Goal: Information Seeking & Learning: Learn about a topic

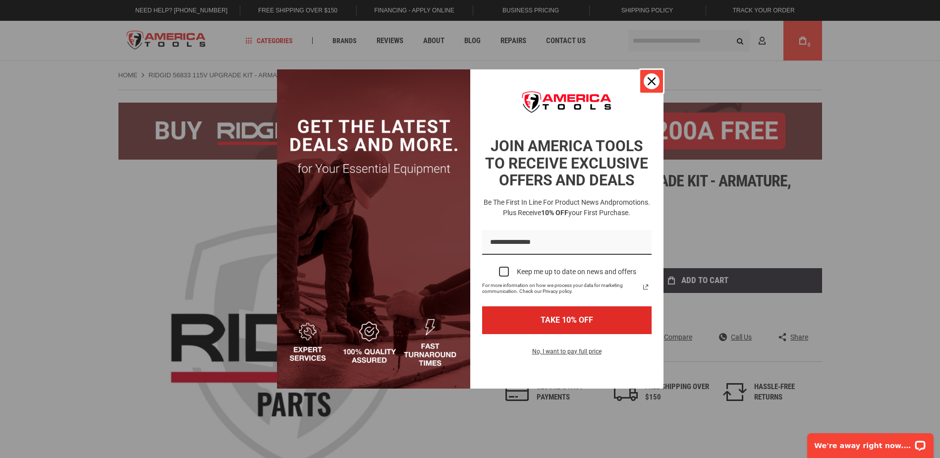
click at [646, 80] on div "Close" at bounding box center [651, 81] width 16 height 16
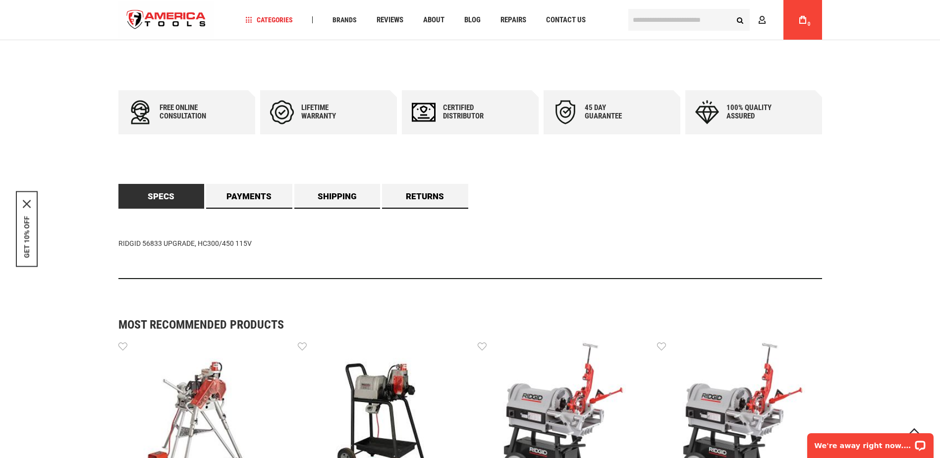
scroll to position [495, 0]
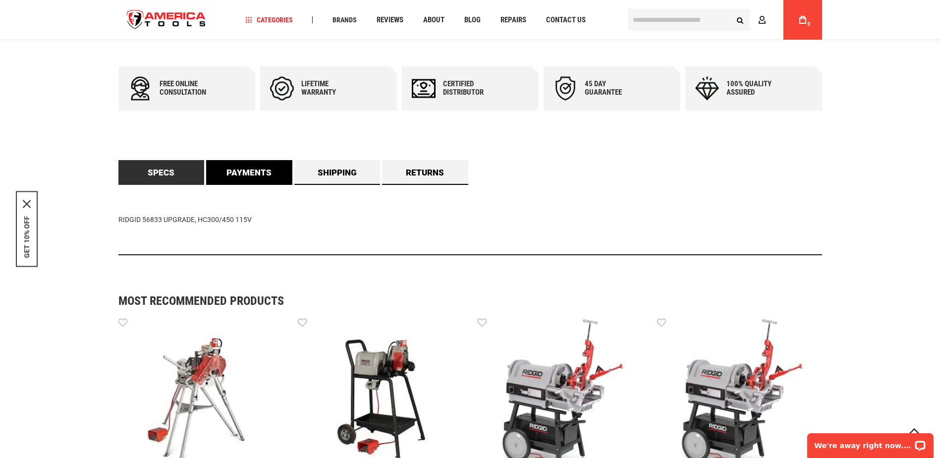
click at [246, 170] on link "Payments" at bounding box center [249, 172] width 86 height 25
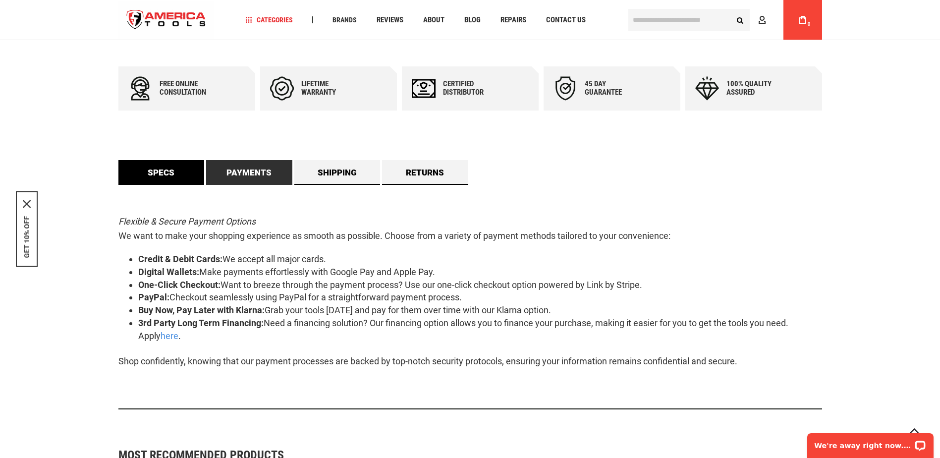
click at [179, 173] on link "Specs" at bounding box center [161, 172] width 86 height 25
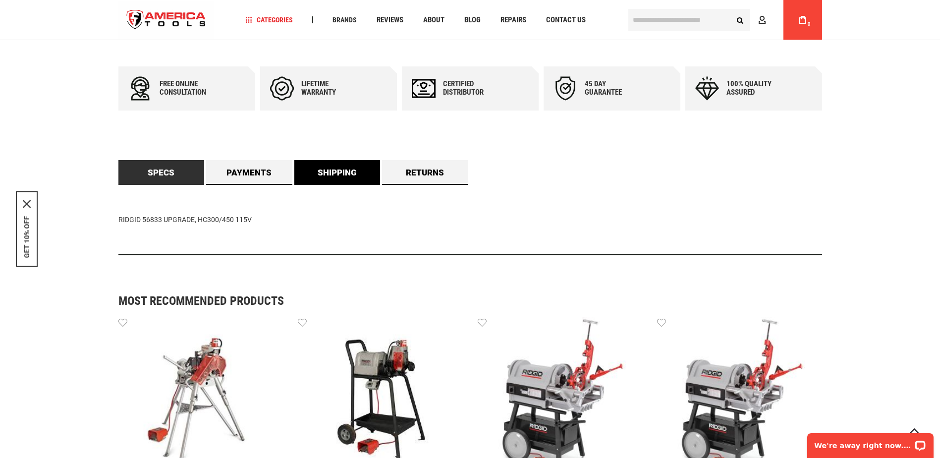
click at [347, 171] on link "Shipping" at bounding box center [337, 172] width 86 height 25
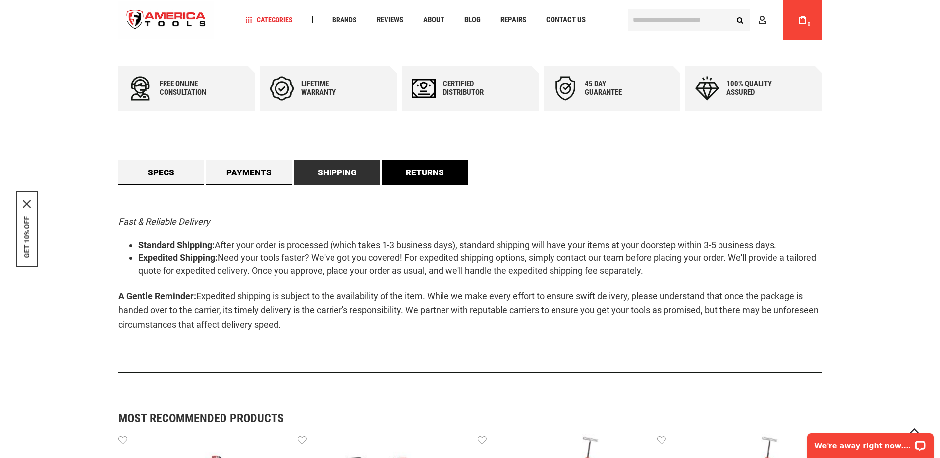
click at [404, 169] on link "Returns" at bounding box center [425, 172] width 86 height 25
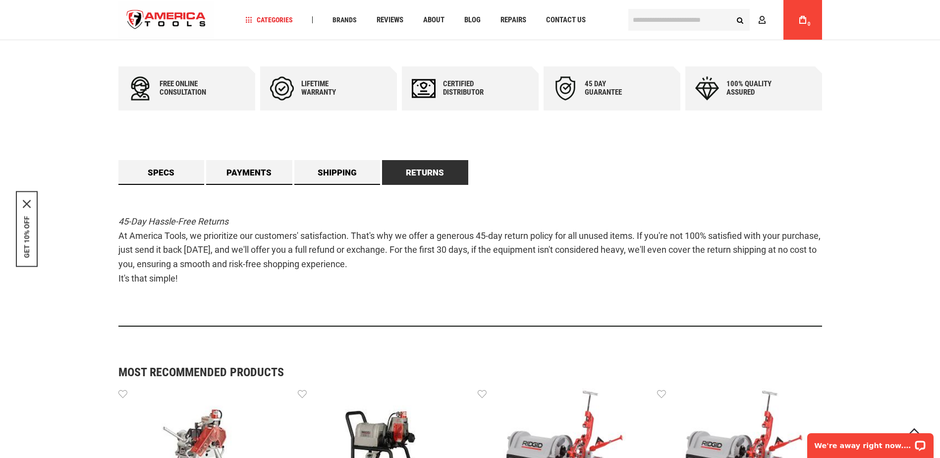
click at [315, 104] on div "Lifetime warranty" at bounding box center [328, 88] width 137 height 44
drag, startPoint x: 318, startPoint y: 97, endPoint x: 329, endPoint y: 104, distance: 12.7
click at [318, 97] on div "Lifetime warranty" at bounding box center [328, 88] width 137 height 44
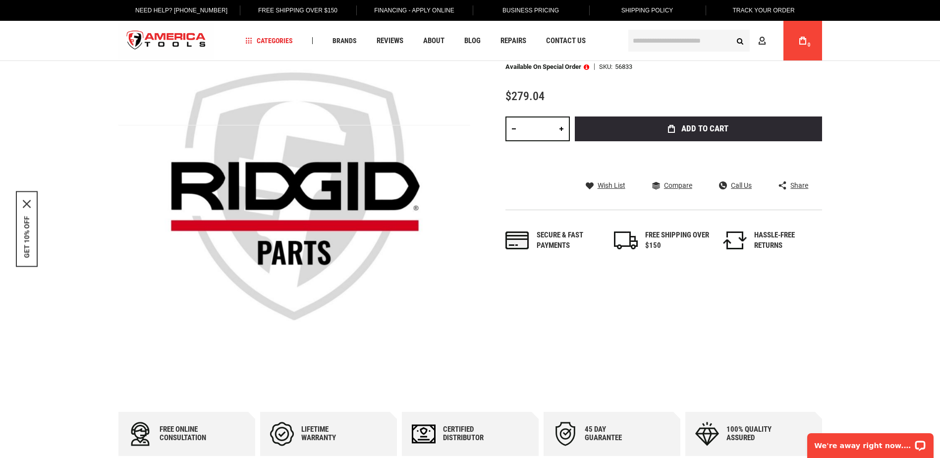
scroll to position [0, 0]
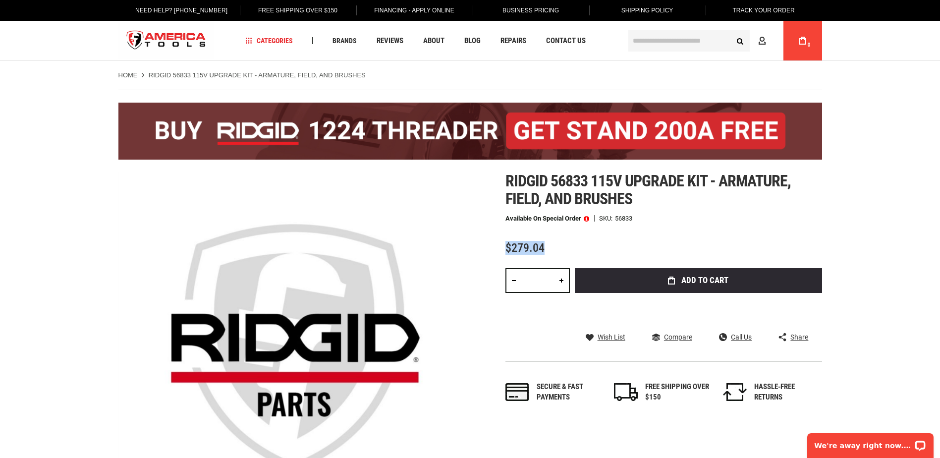
drag, startPoint x: 504, startPoint y: 244, endPoint x: 557, endPoint y: 248, distance: 53.1
click at [557, 248] on div "Skip to the end of the images gallery Skip to the beginning of the images galle…" at bounding box center [469, 348] width 703 height 352
drag, startPoint x: 557, startPoint y: 248, endPoint x: 579, endPoint y: 254, distance: 22.6
click at [579, 254] on div "$279.04" at bounding box center [663, 248] width 316 height 12
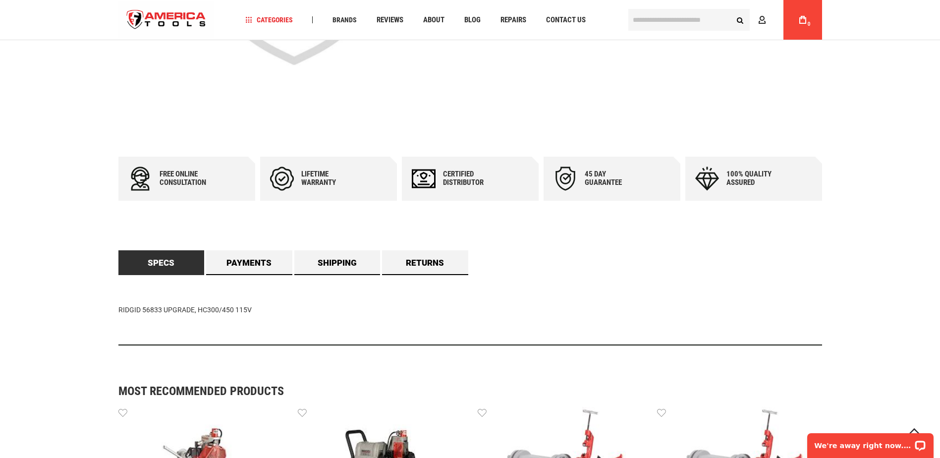
scroll to position [413, 0]
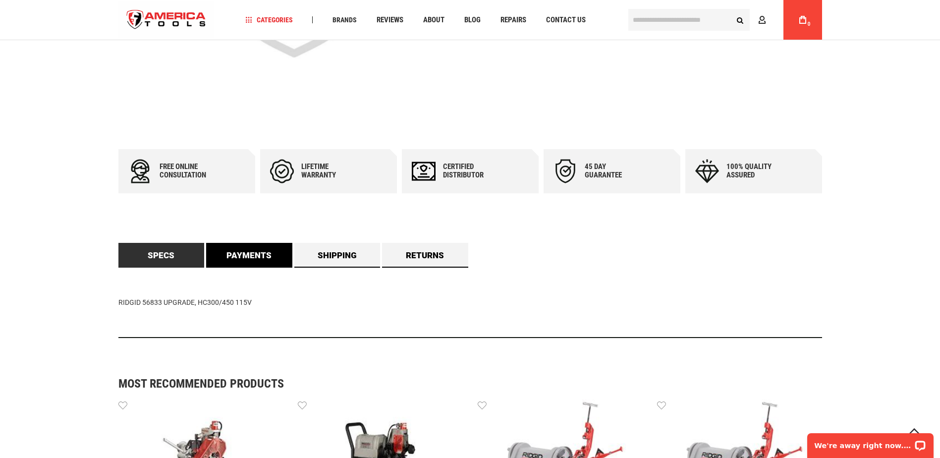
click at [270, 262] on link "Payments" at bounding box center [249, 255] width 86 height 25
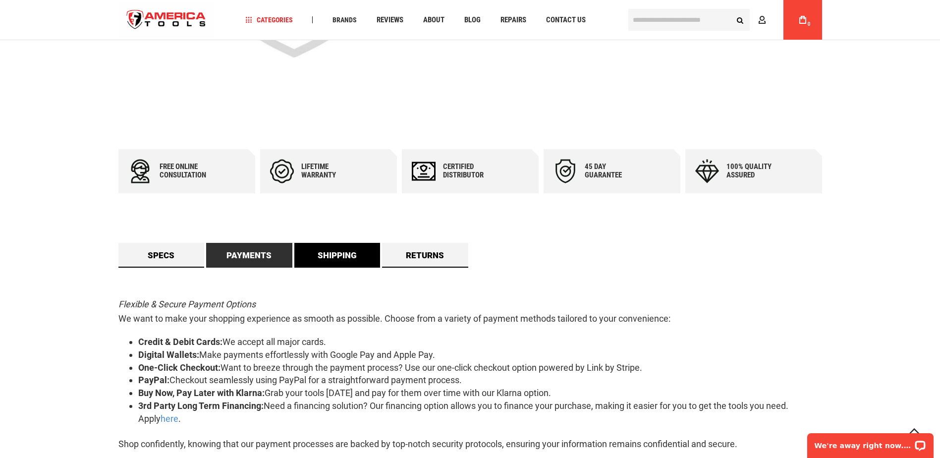
click at [307, 256] on link "Shipping" at bounding box center [337, 255] width 86 height 25
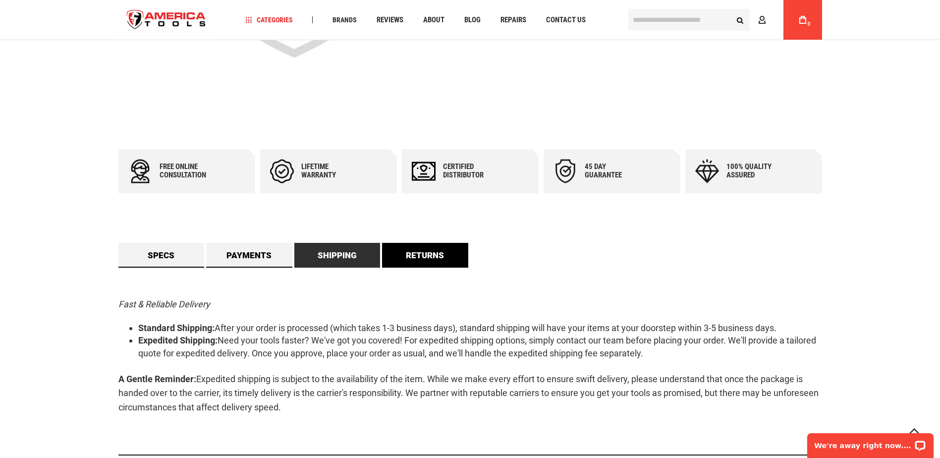
click at [395, 259] on link "Returns" at bounding box center [425, 255] width 86 height 25
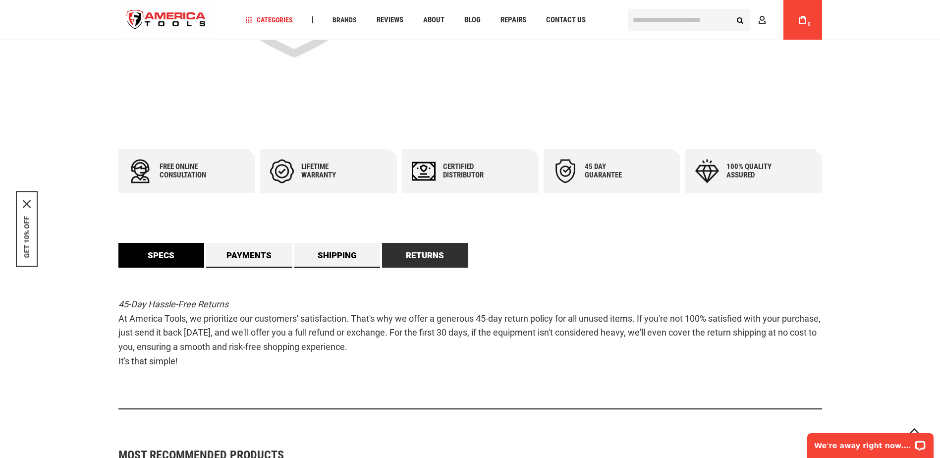
click at [185, 259] on link "Specs" at bounding box center [161, 255] width 86 height 25
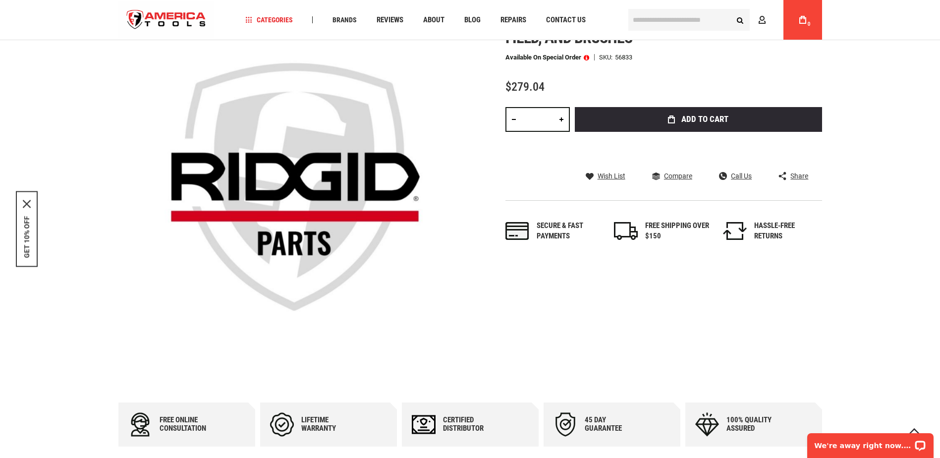
scroll to position [83, 0]
